Goal: Information Seeking & Learning: Learn about a topic

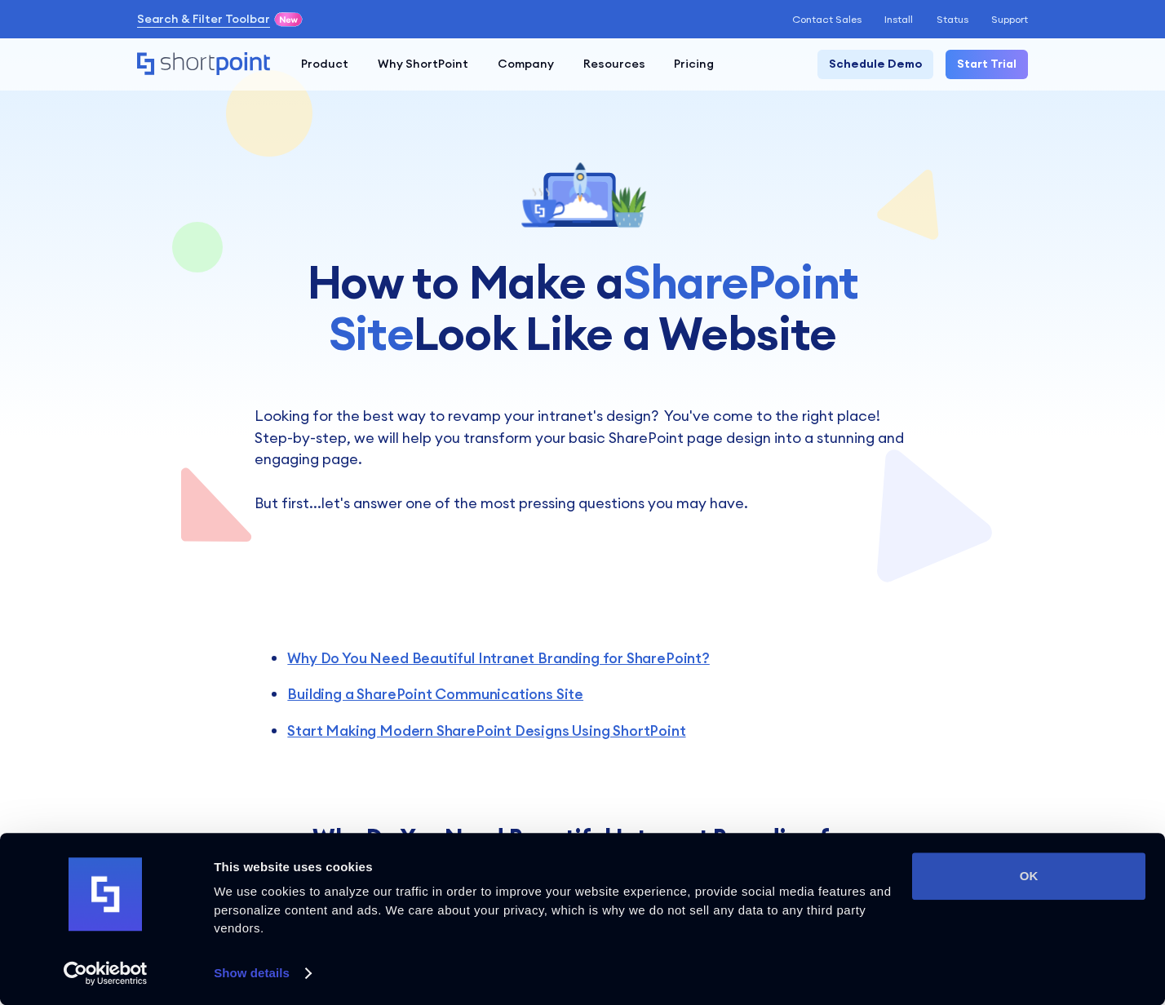
click at [1049, 869] on button "OK" at bounding box center [1028, 875] width 233 height 47
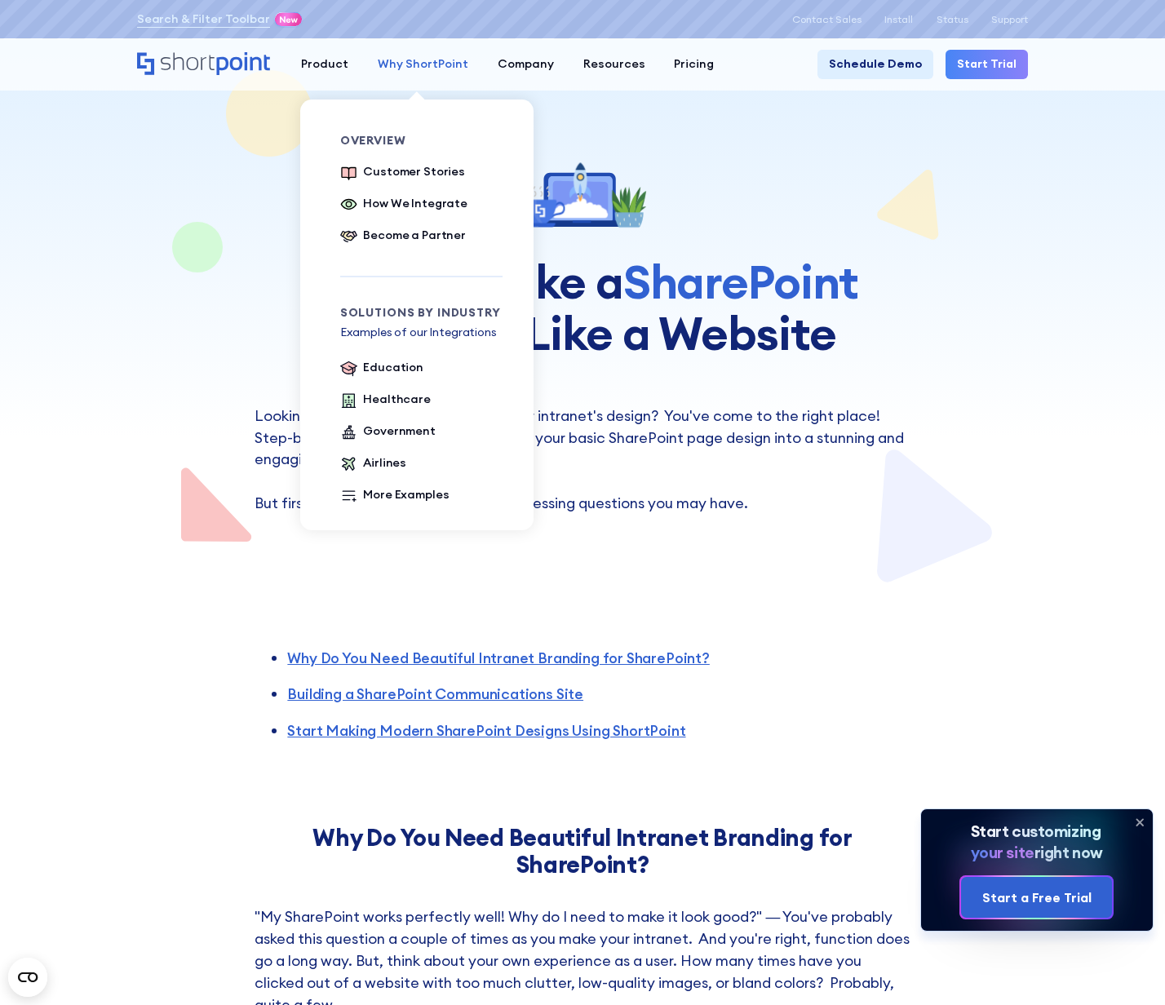
click at [428, 64] on div "Why ShortPoint" at bounding box center [423, 63] width 91 height 17
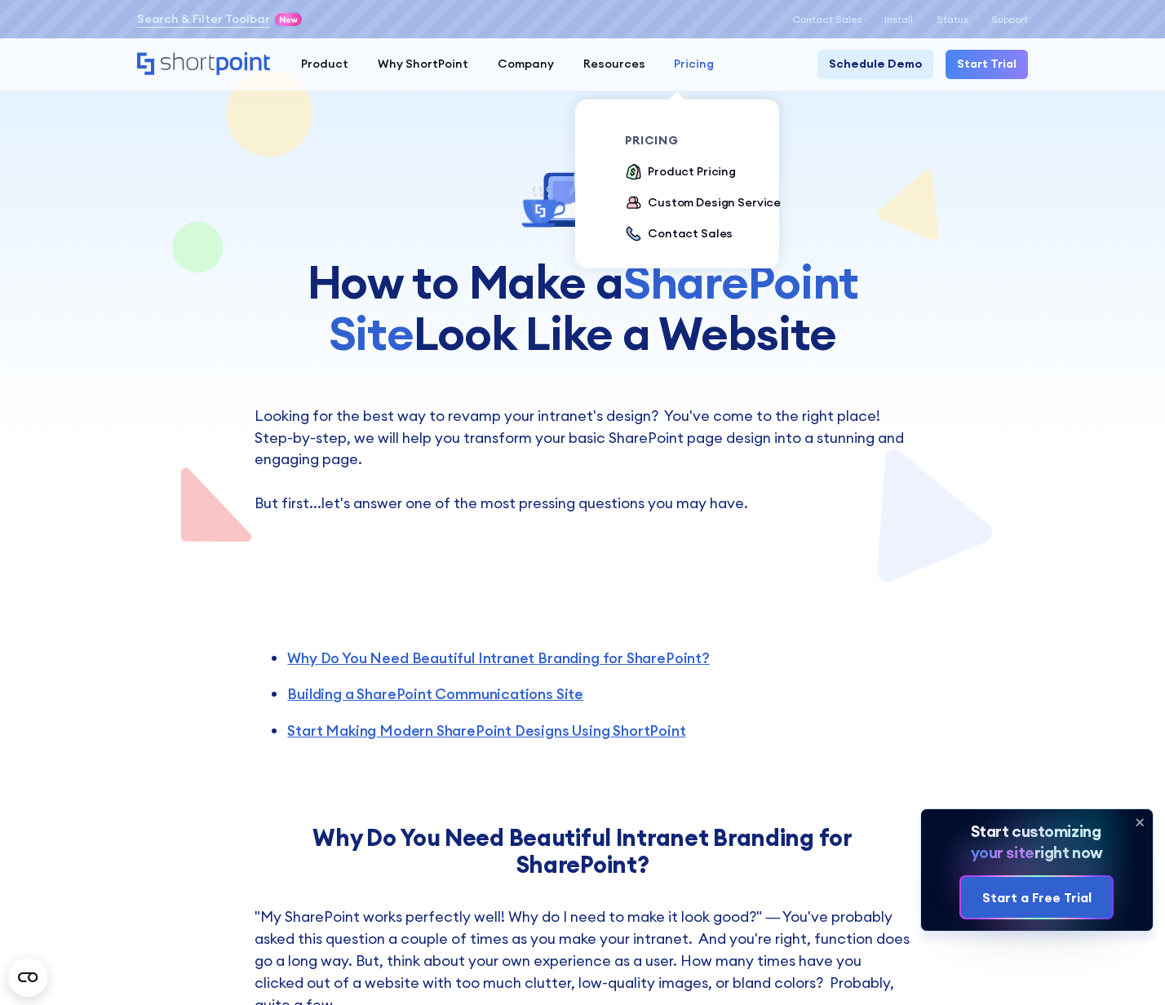
click at [674, 63] on div "Pricing" at bounding box center [694, 63] width 40 height 17
click at [668, 178] on div "Product Pricing" at bounding box center [692, 171] width 88 height 17
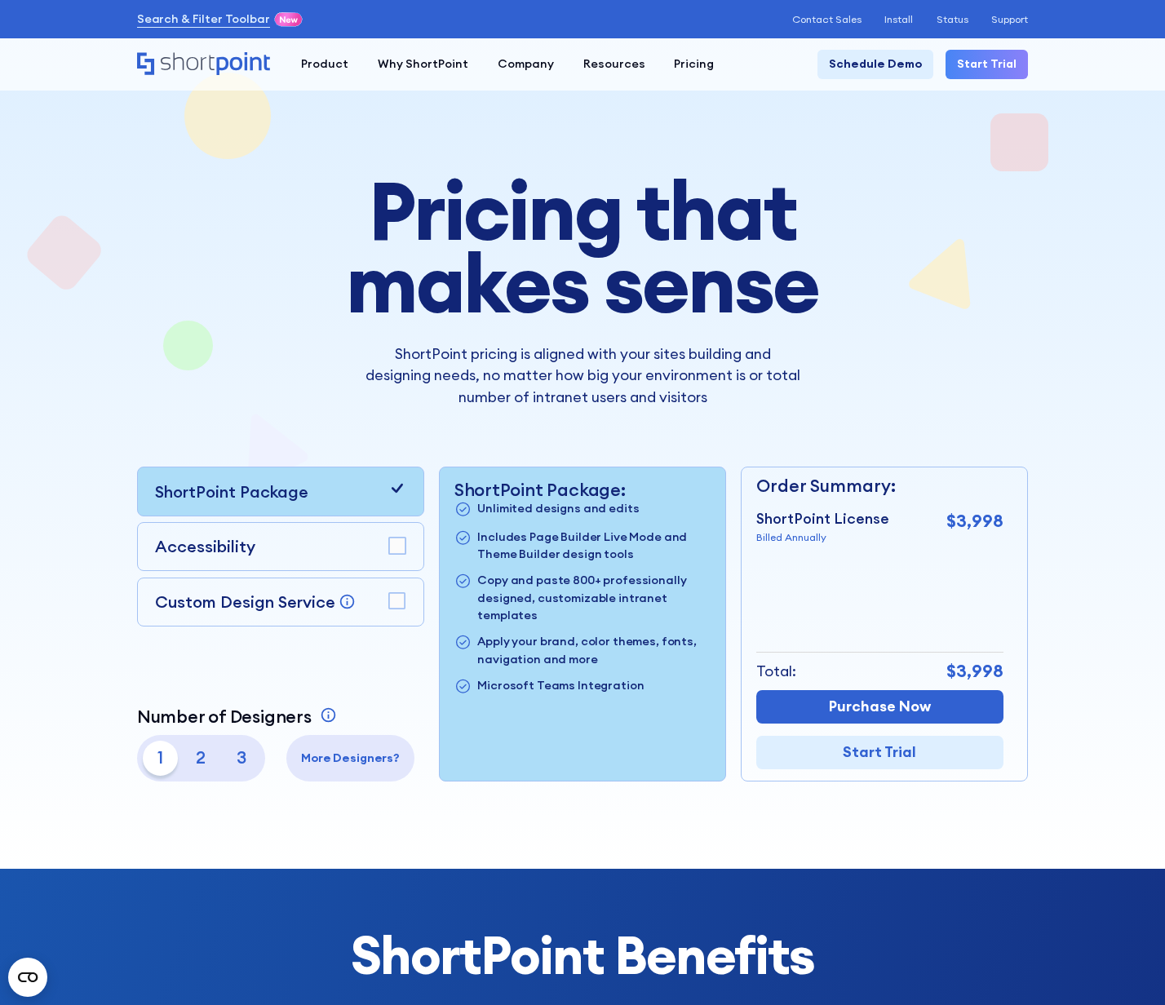
click at [406, 558] on div "Accessibility" at bounding box center [280, 547] width 287 height 50
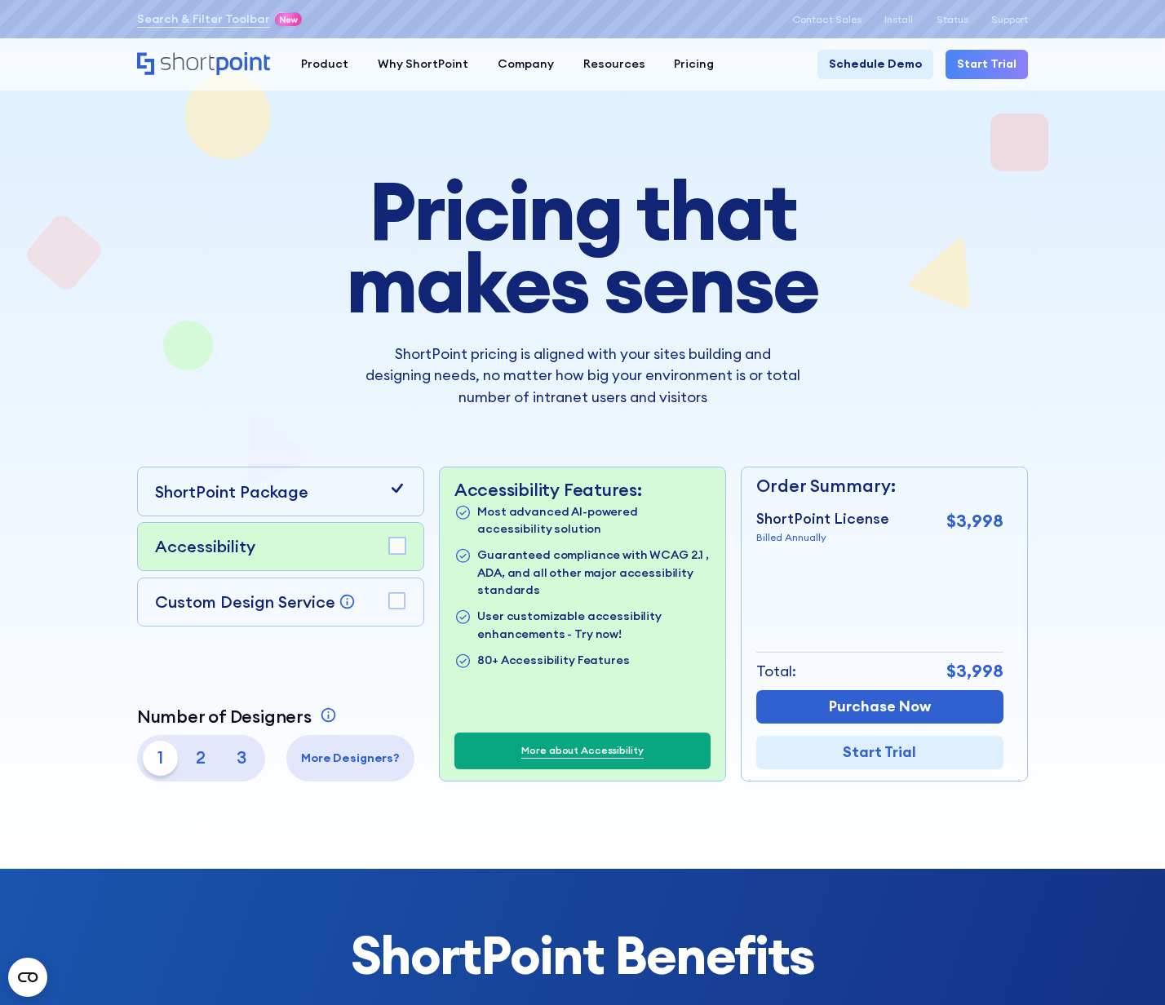
click at [399, 554] on rect at bounding box center [397, 546] width 16 height 16
click at [403, 609] on rect at bounding box center [397, 601] width 16 height 16
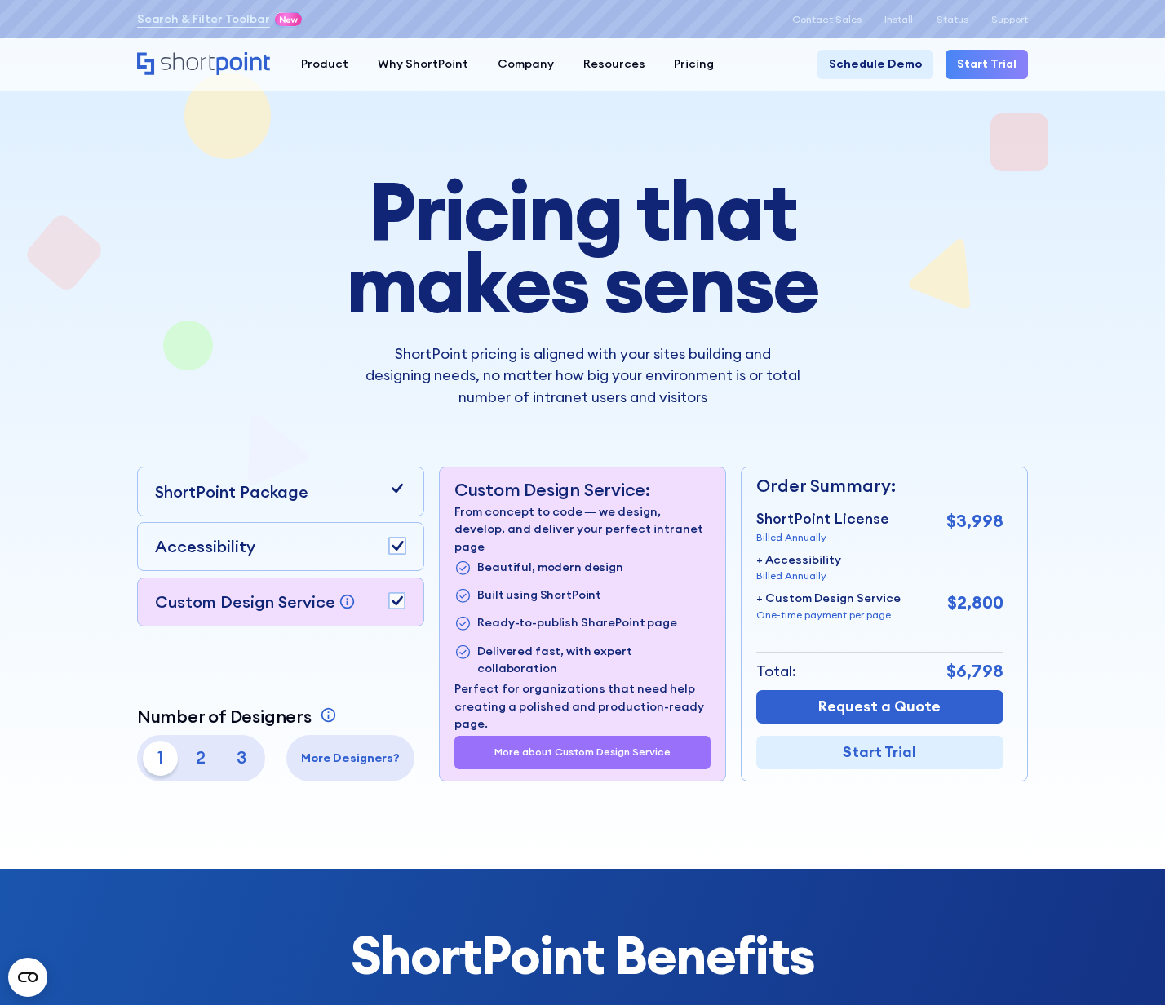
click at [400, 600] on rect at bounding box center [397, 601] width 16 height 16
click at [402, 554] on rect at bounding box center [397, 546] width 16 height 16
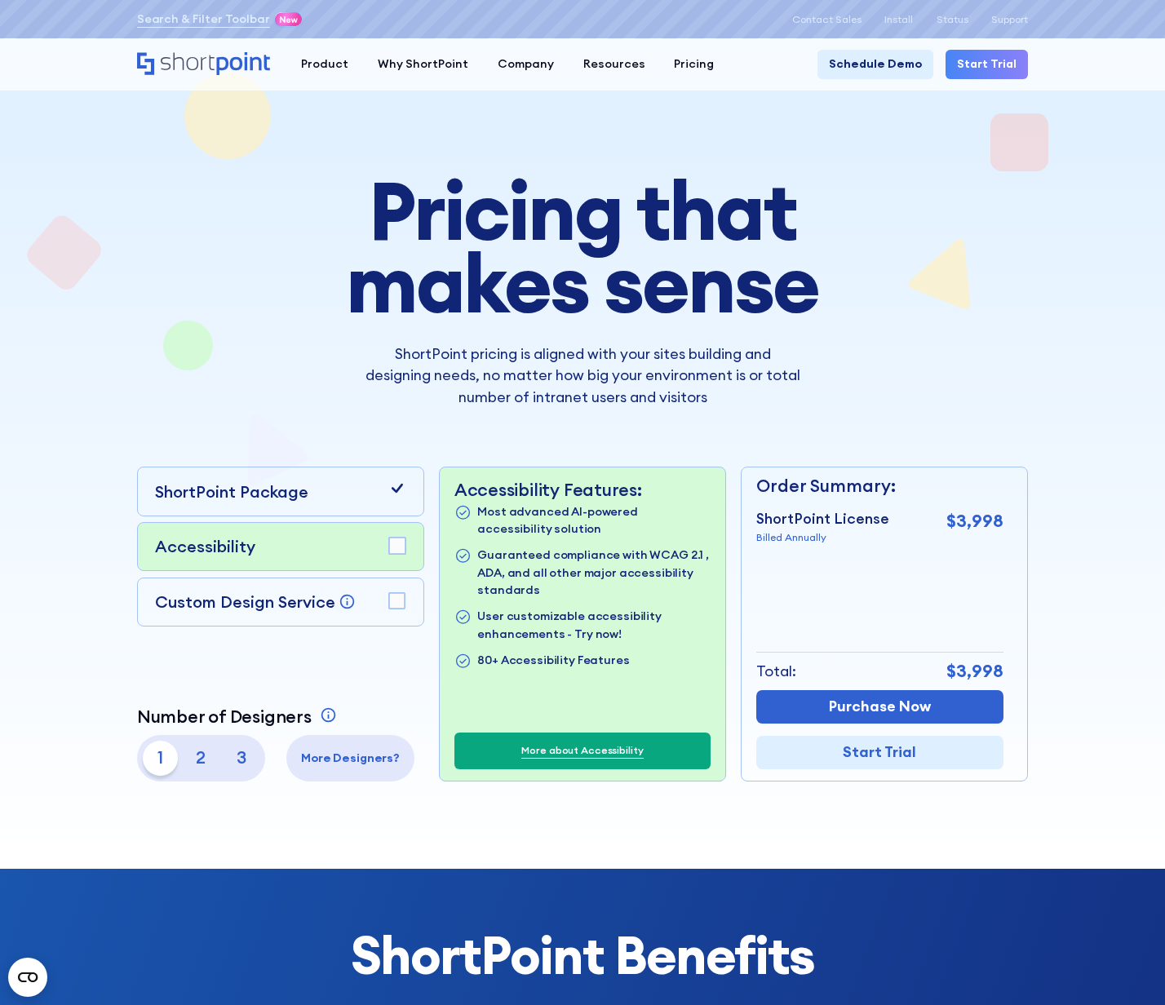
click at [392, 609] on rect at bounding box center [397, 601] width 16 height 16
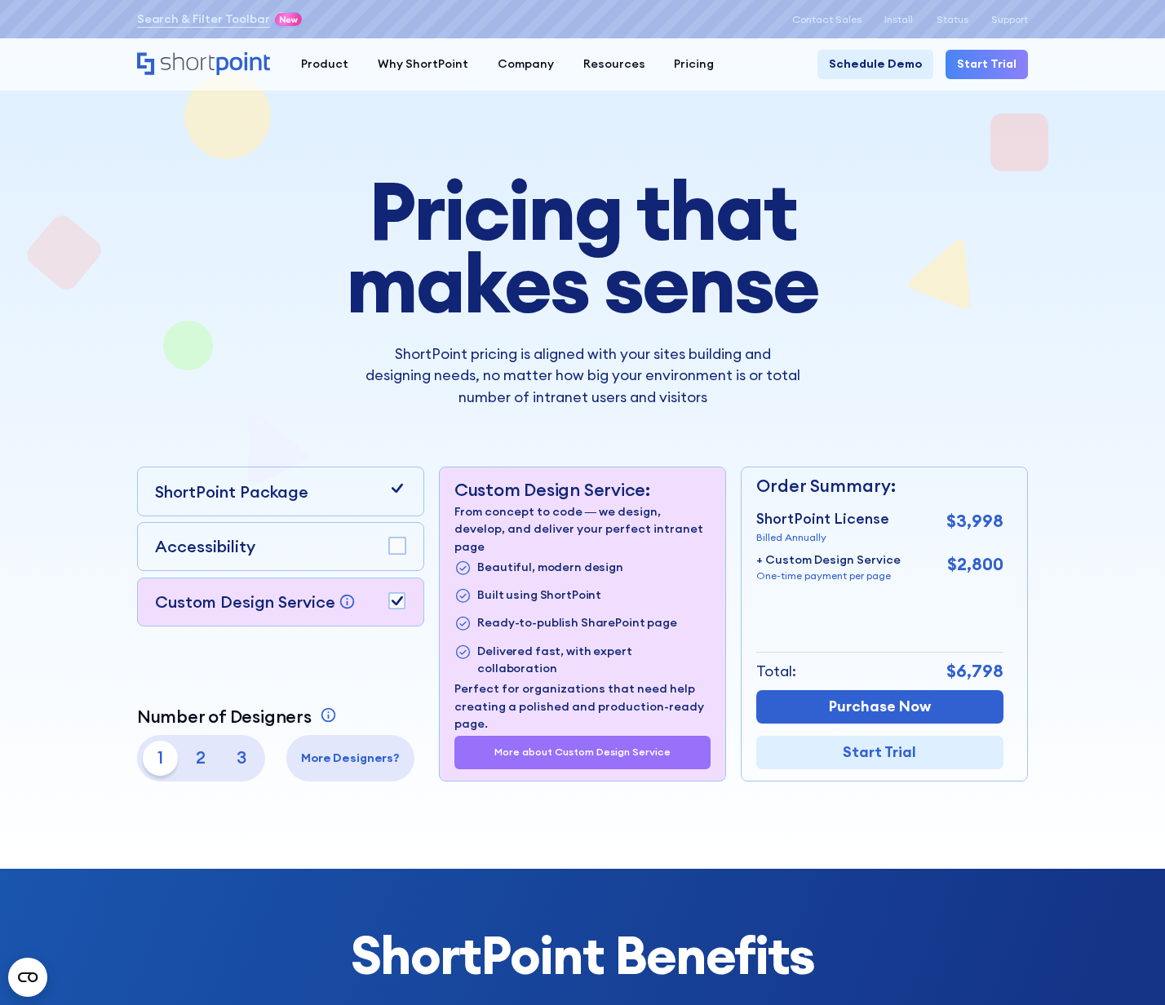
click at [392, 549] on rect at bounding box center [397, 546] width 16 height 16
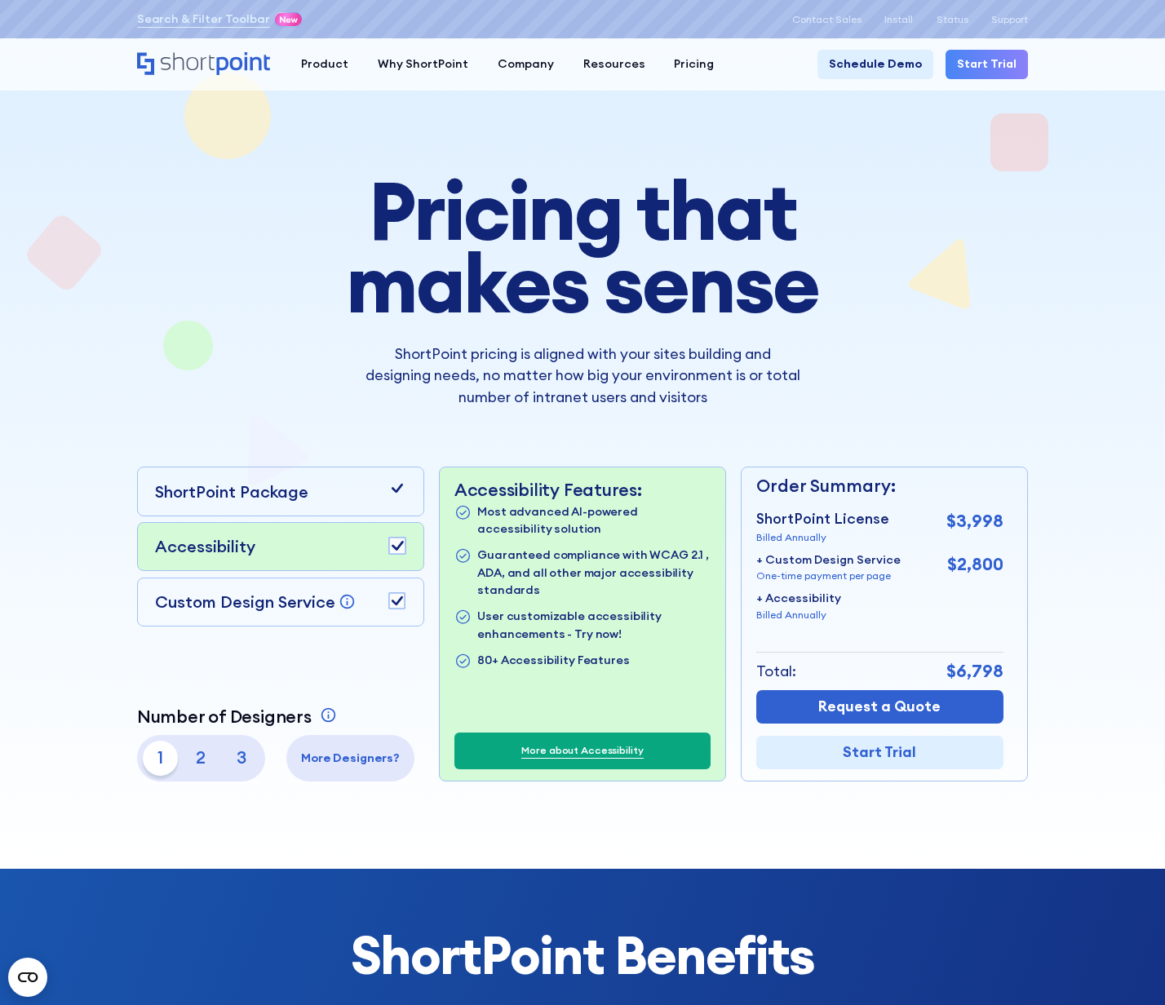
click at [388, 591] on div "Custom Design Service Bring your dream design to life with our Custom Design Se…" at bounding box center [280, 602] width 287 height 50
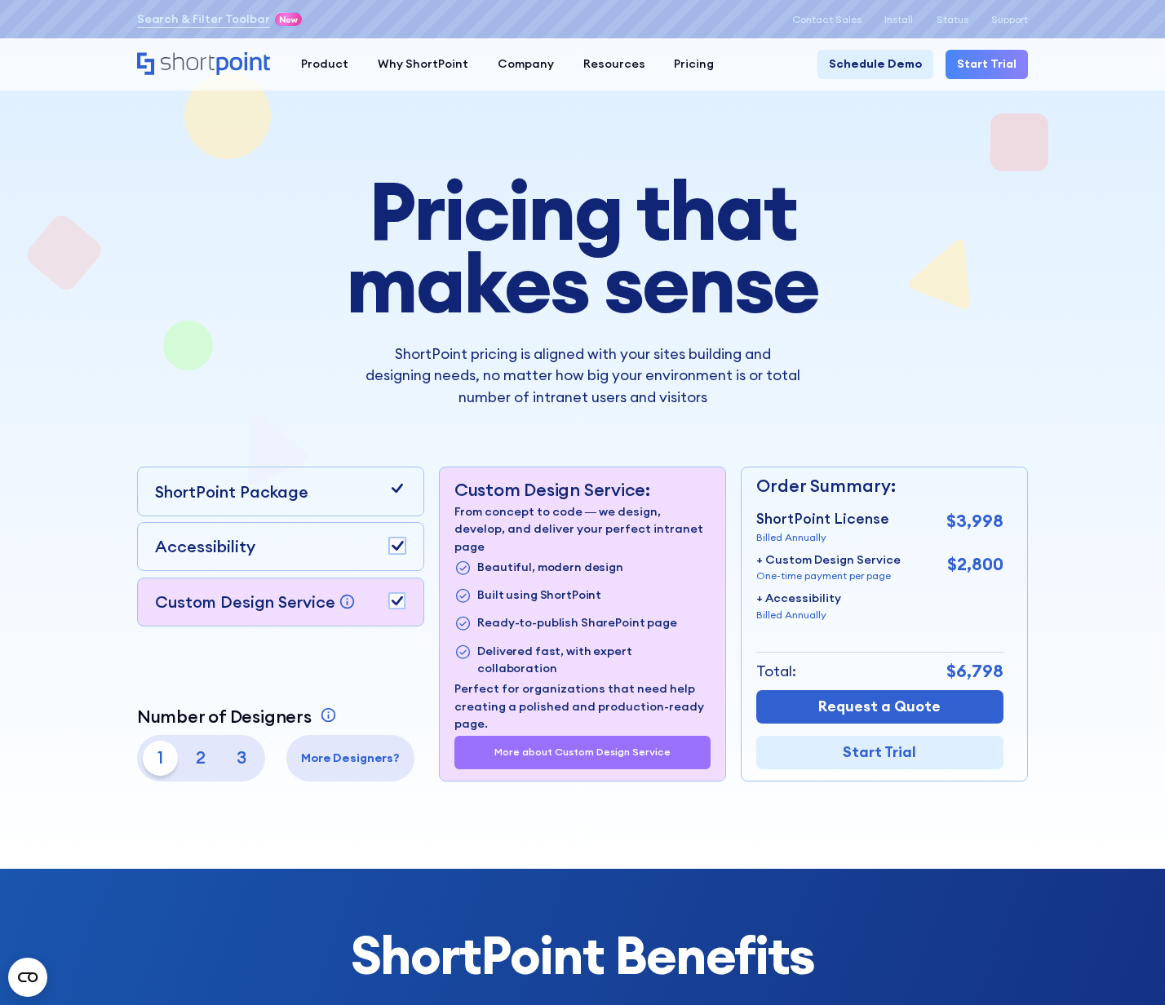
click at [398, 551] on icon at bounding box center [397, 546] width 11 height 10
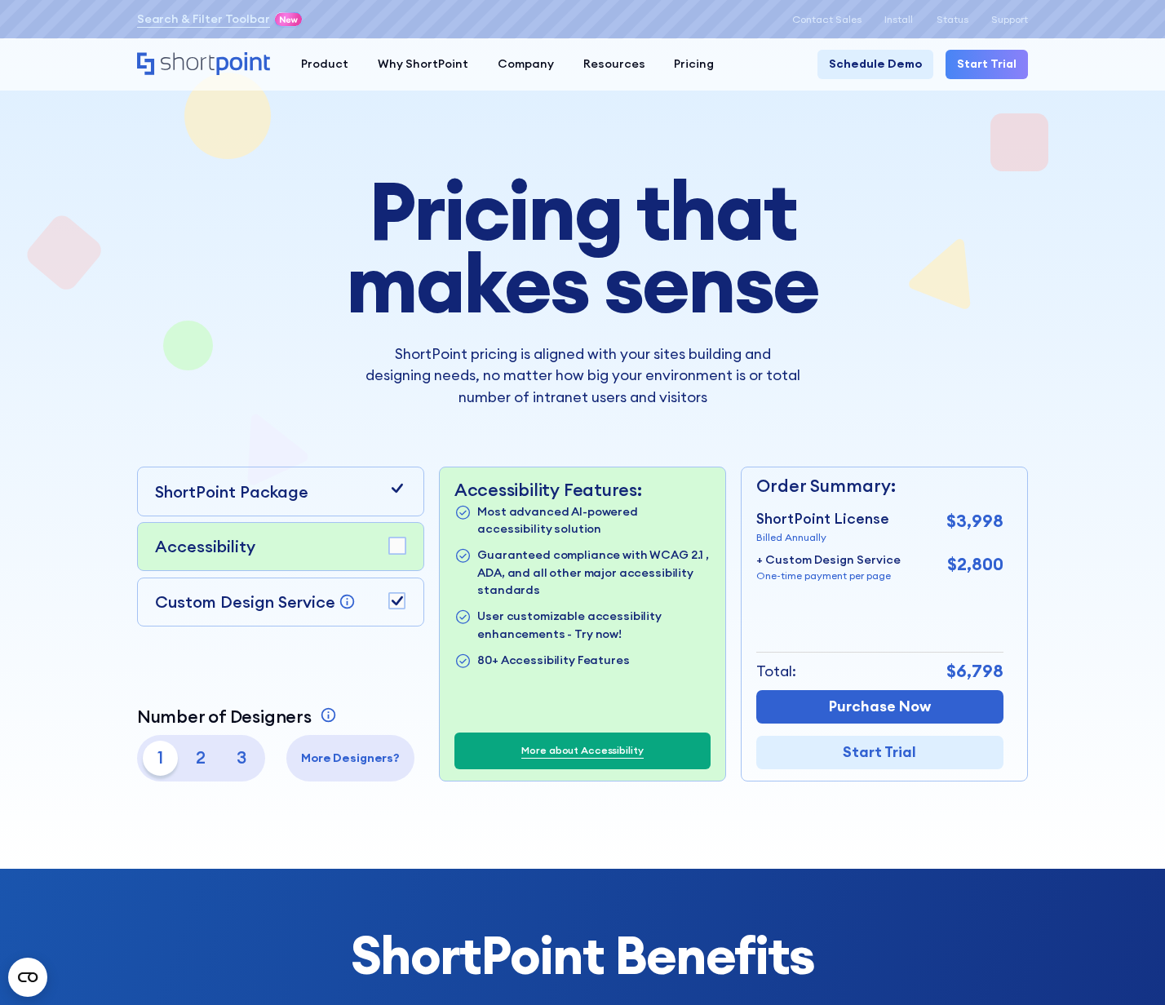
click at [396, 550] on rect at bounding box center [397, 546] width 16 height 16
click at [402, 600] on rect at bounding box center [397, 601] width 16 height 16
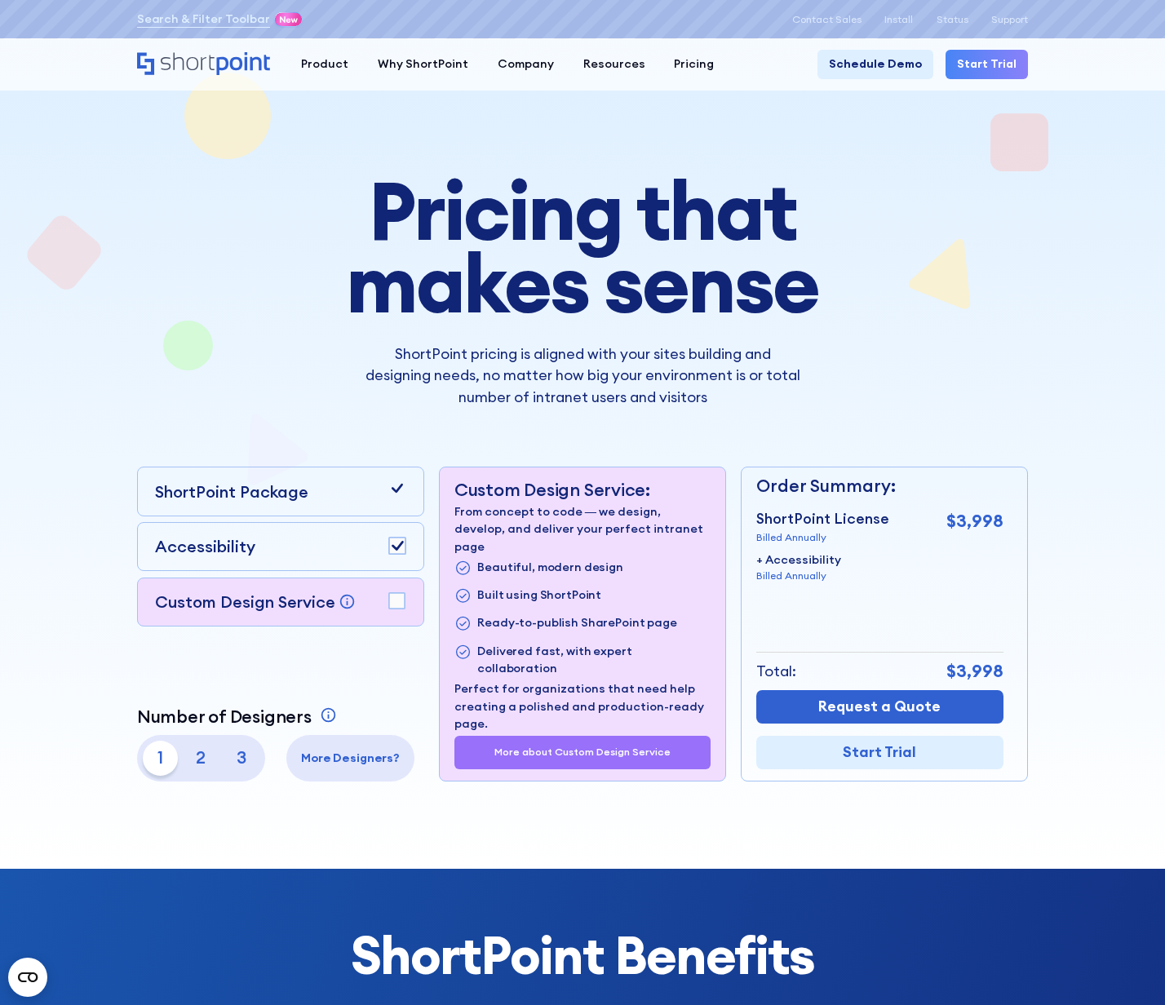
click at [400, 600] on rect at bounding box center [397, 601] width 16 height 16
click at [402, 551] on rect at bounding box center [397, 546] width 16 height 16
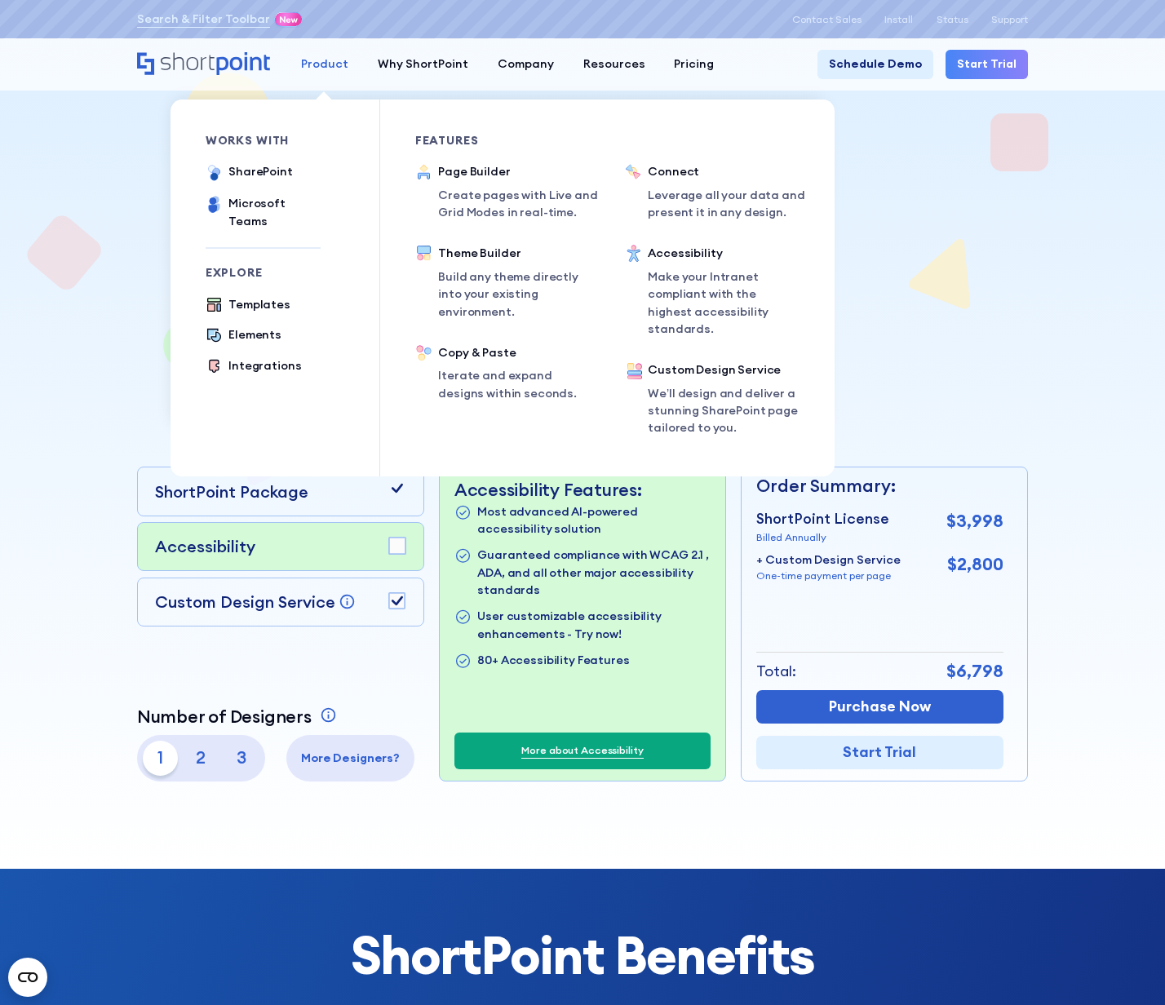
click at [323, 67] on div "Product" at bounding box center [324, 63] width 47 height 17
click at [268, 296] on div "Templates" at bounding box center [259, 304] width 62 height 17
